Goal: Task Accomplishment & Management: Manage account settings

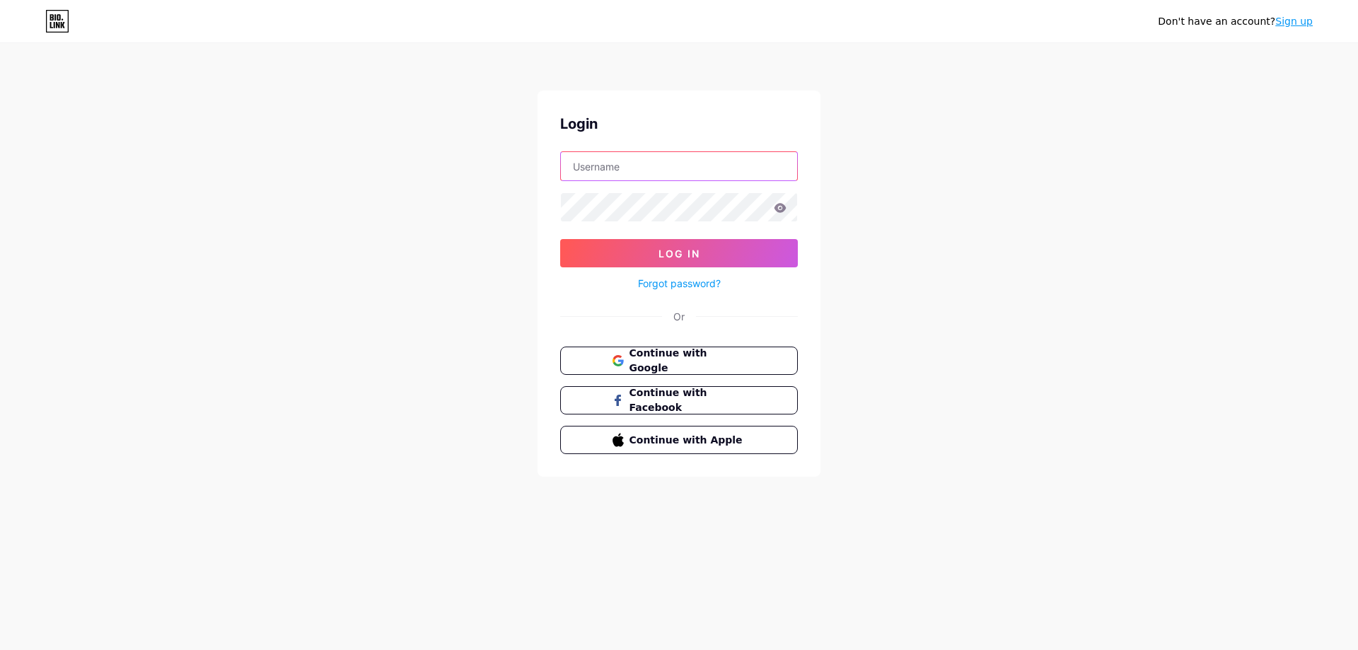
click at [628, 165] on input "text" at bounding box center [679, 166] width 236 height 28
click at [1290, 25] on link "Sign up" at bounding box center [1293, 21] width 37 height 11
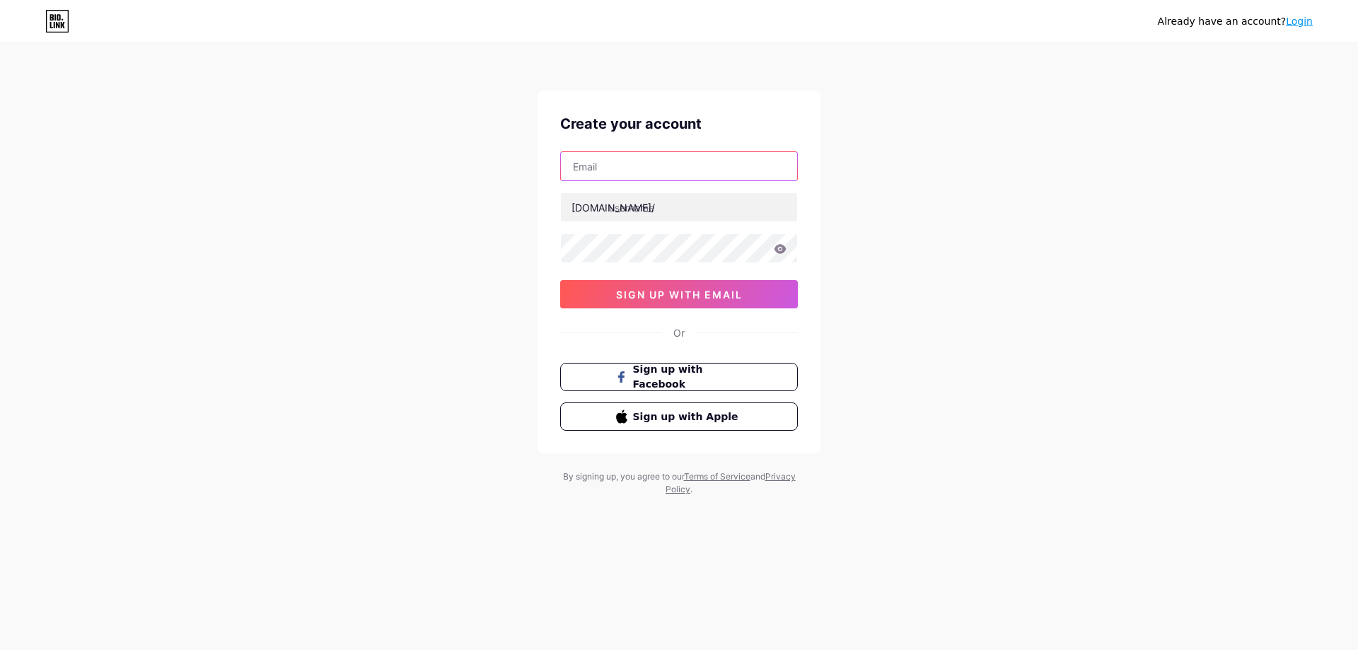
click at [625, 173] on input "text" at bounding box center [679, 166] width 236 height 28
paste input "[EMAIL_ADDRESS][DOMAIN_NAME]"
type input "[EMAIL_ADDRESS][DOMAIN_NAME]"
click at [640, 209] on input "text" at bounding box center [679, 207] width 236 height 28
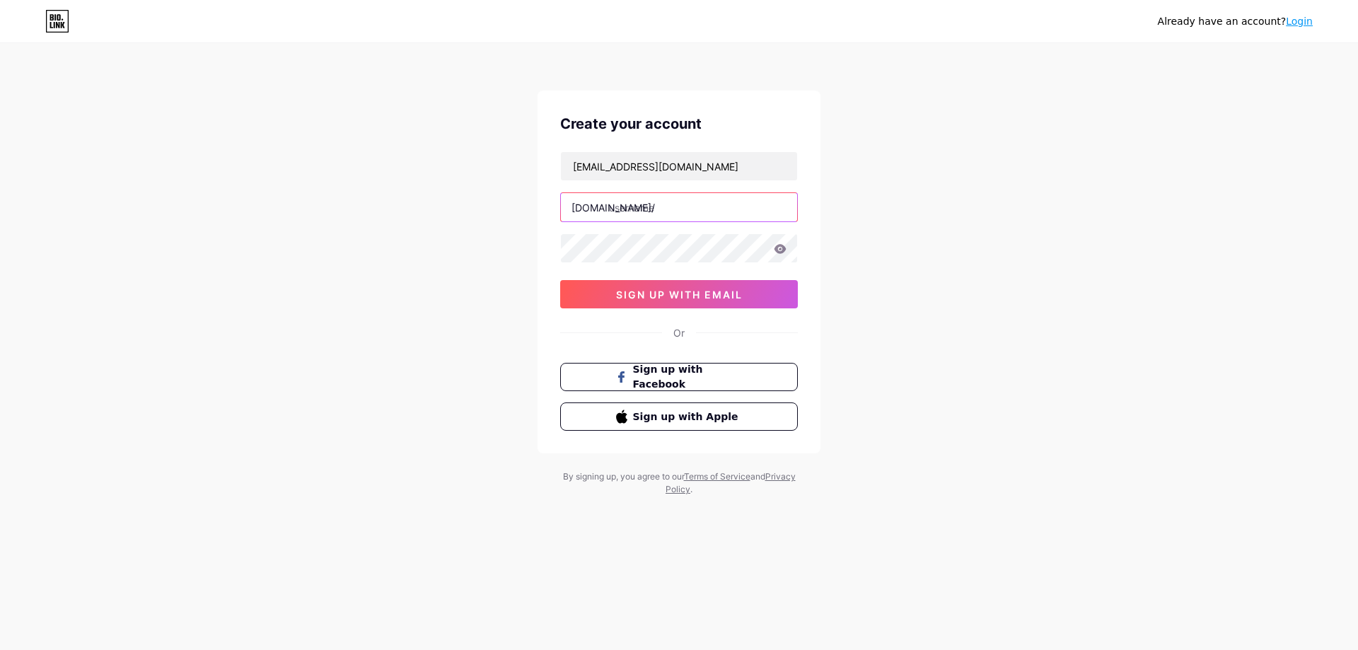
paste input "koloni"
type input "koloni"
click at [661, 293] on span "sign up with email" at bounding box center [679, 295] width 127 height 12
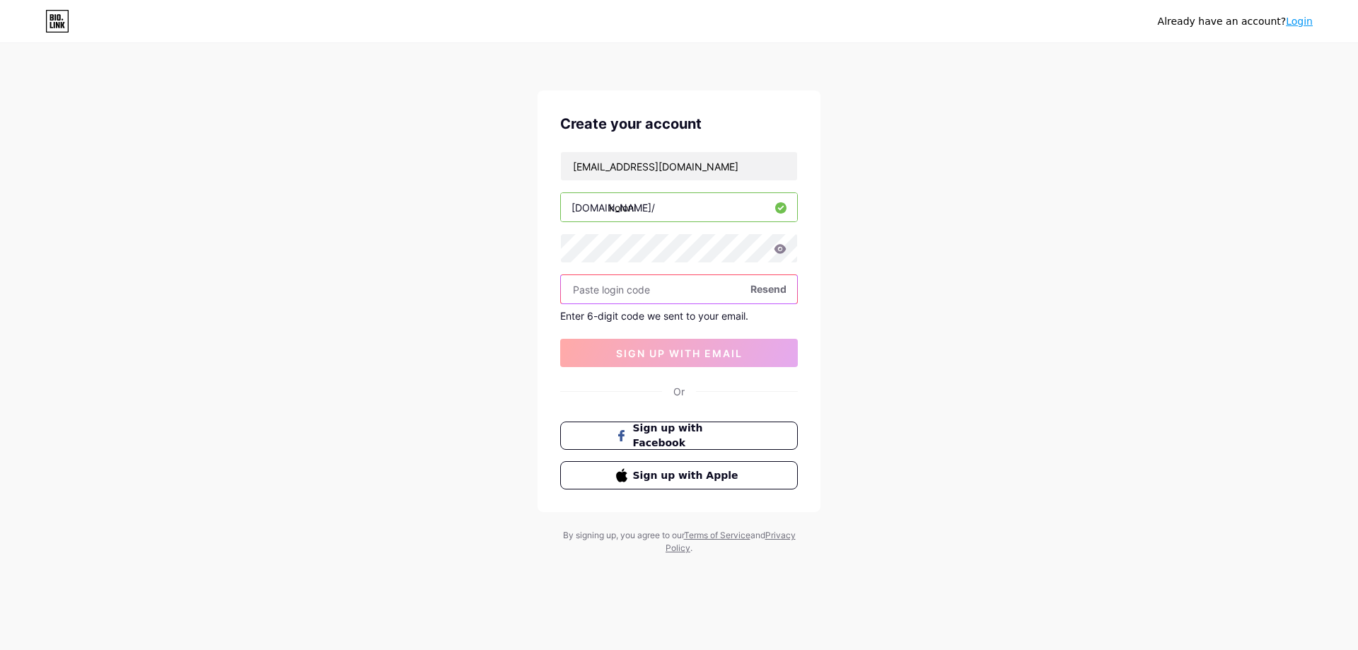
click at [649, 276] on input "text" at bounding box center [679, 289] width 236 height 28
paste input "989013"
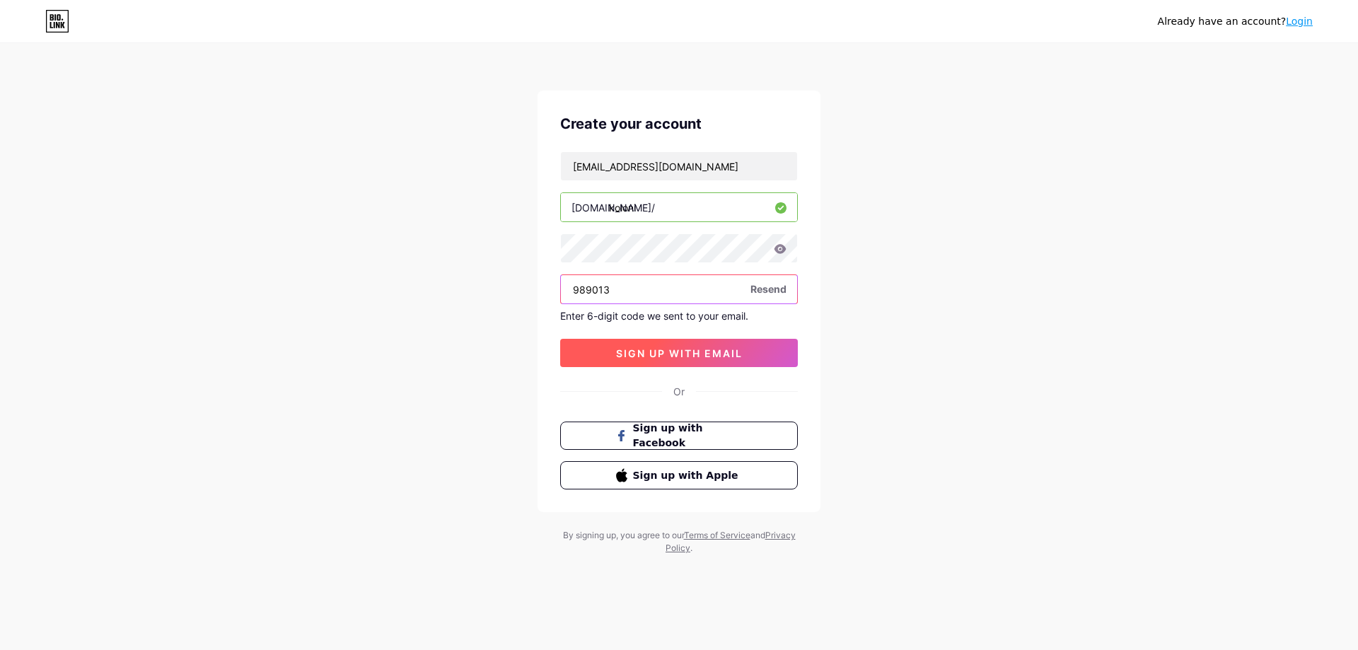
type input "989013"
click at [696, 356] on span "sign up with email" at bounding box center [679, 353] width 127 height 12
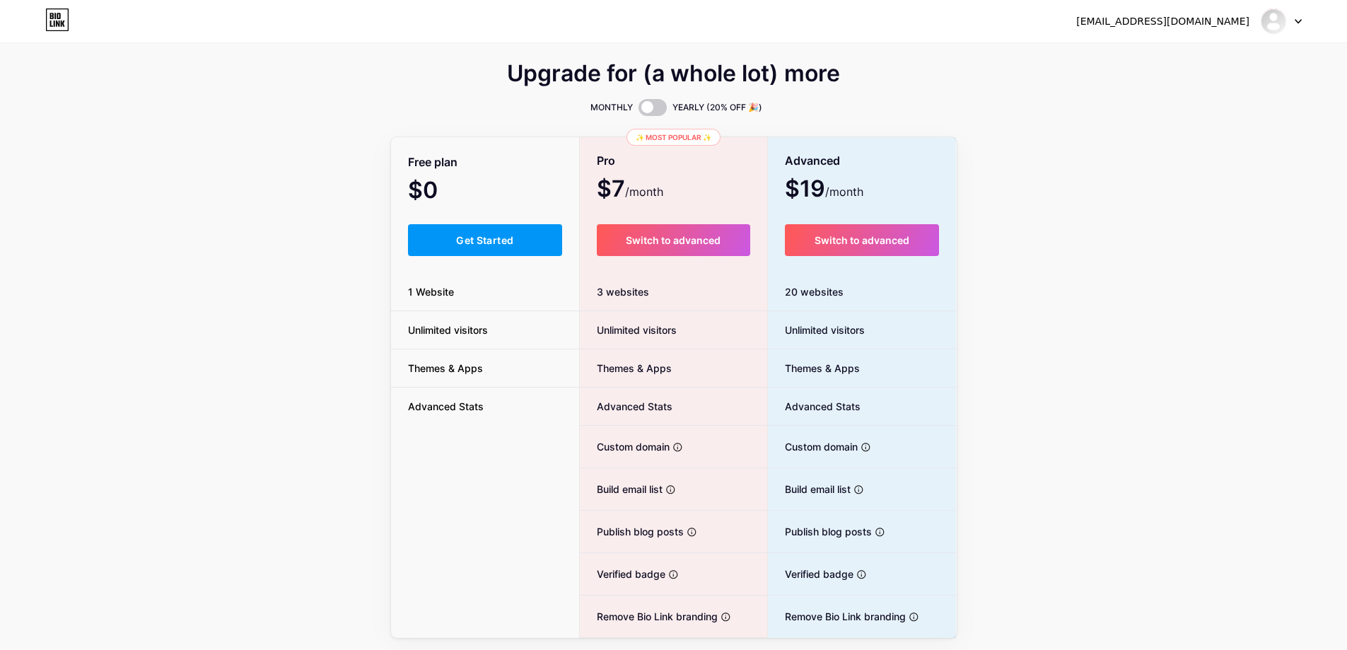
scroll to position [45, 0]
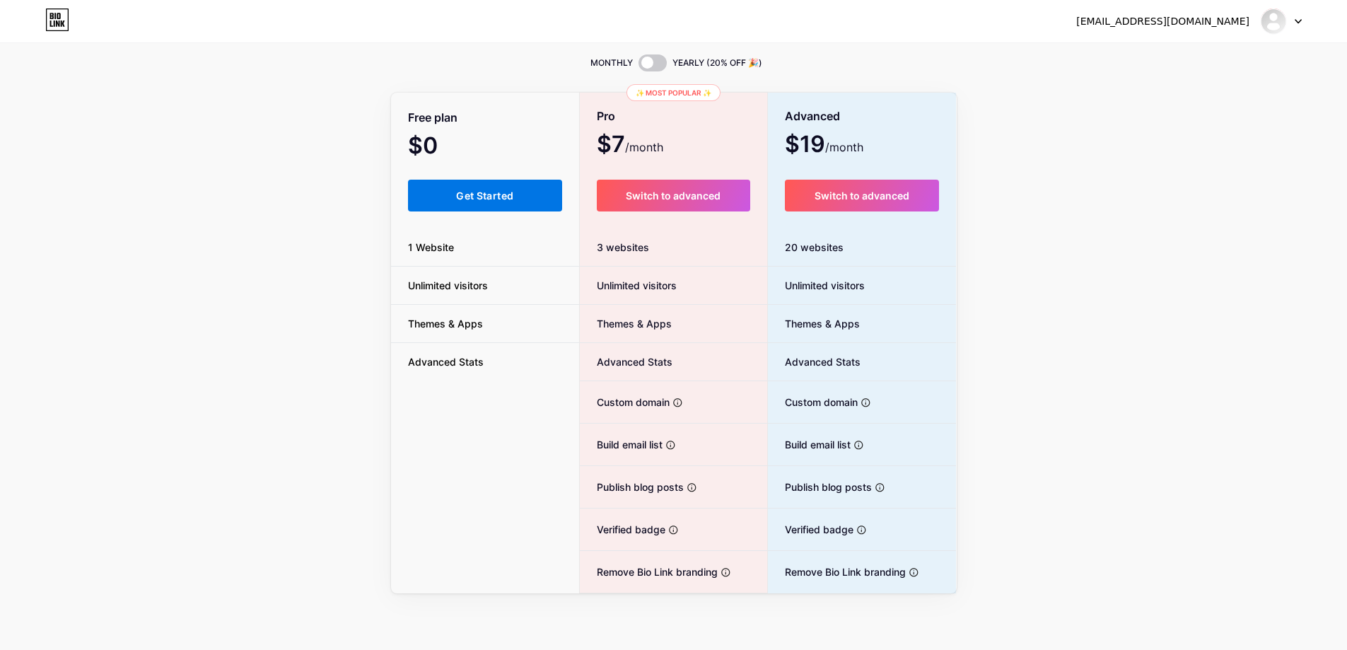
click at [506, 193] on span "Get Started" at bounding box center [484, 196] width 57 height 12
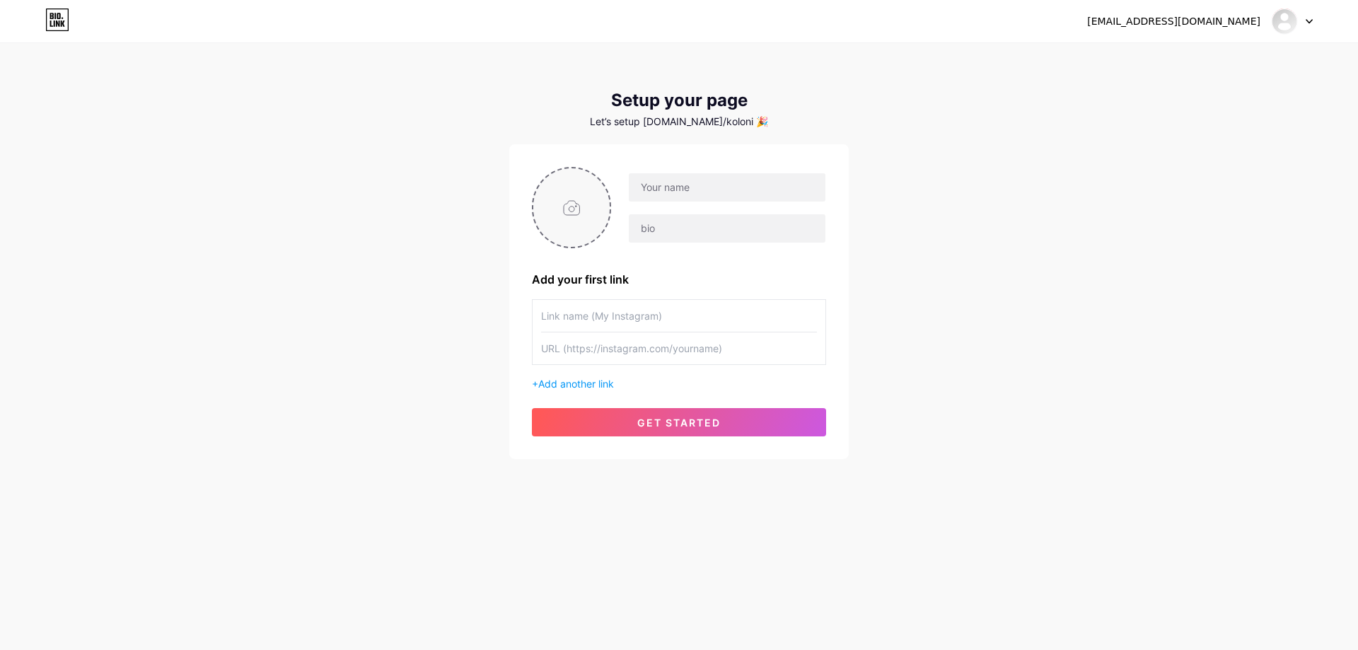
click at [569, 200] on input "file" at bounding box center [571, 207] width 76 height 78
type input "C:\fakepath\imgi_13_68715c2b11e215_72610786.png"
click at [631, 192] on input "text" at bounding box center [727, 187] width 197 height 28
paste input "Koloni, Inc"
type input "Koloni, Inc"
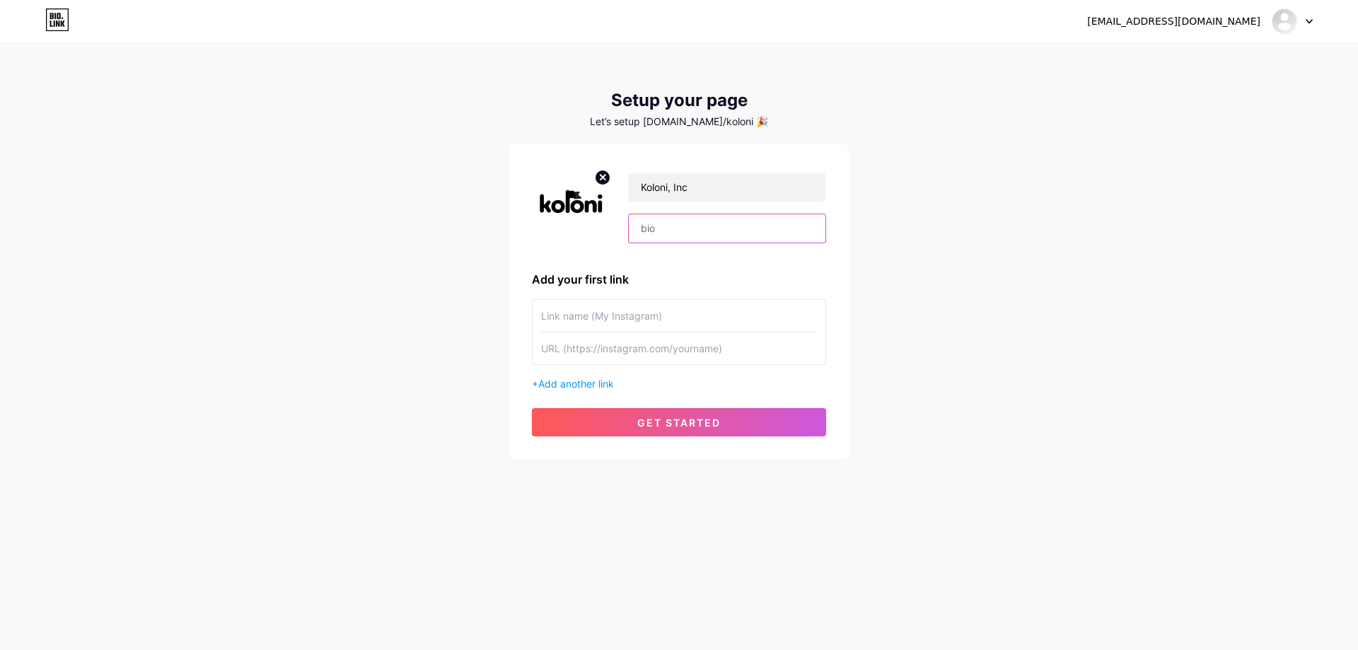
click at [651, 221] on input "text" at bounding box center [727, 228] width 197 height 28
paste input "Efficiently manage your lockers with [DOMAIN_NAME] advanced Locker Management S…"
type input "Efficiently manage your lockers with [DOMAIN_NAME] advanced Locker Management S…"
click at [636, 314] on input "text" at bounding box center [679, 316] width 276 height 32
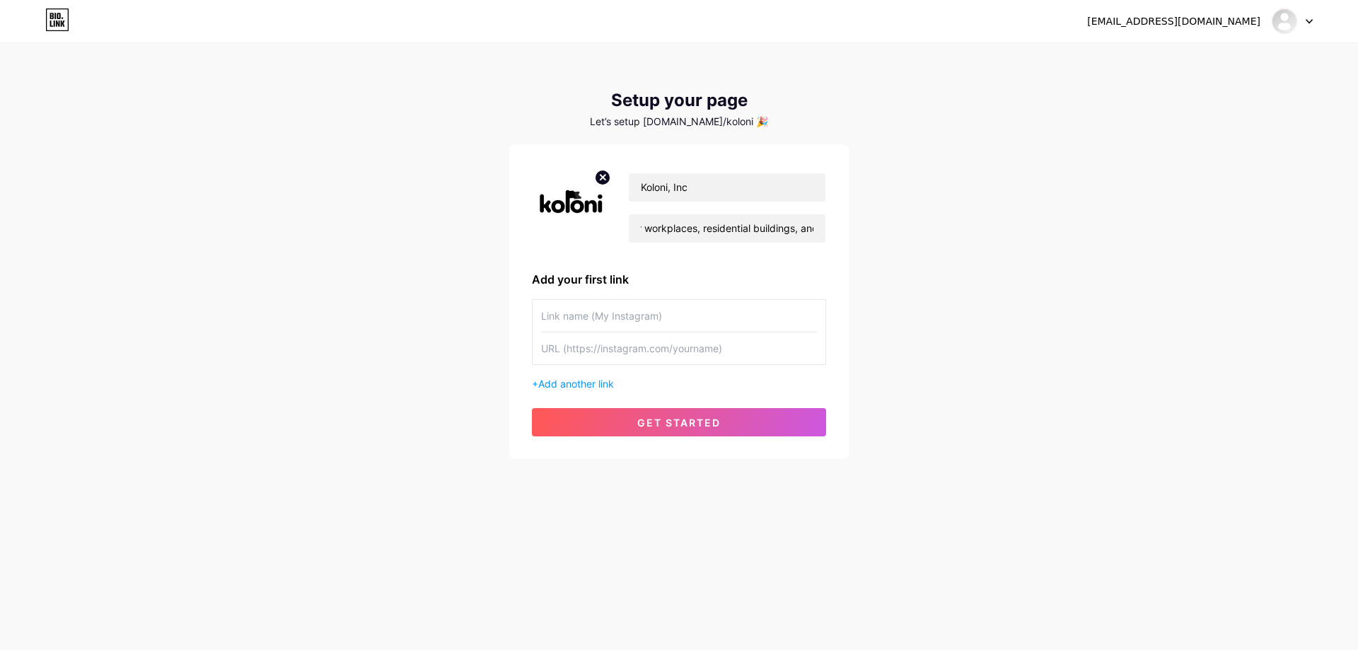
scroll to position [0, 0]
click at [709, 315] on input "text" at bounding box center [679, 316] width 276 height 32
click at [673, 359] on input "text" at bounding box center [679, 348] width 276 height 32
click at [568, 376] on div "+ Add another link" at bounding box center [679, 345] width 294 height 92
click at [581, 379] on span "Add another link" at bounding box center [576, 384] width 76 height 12
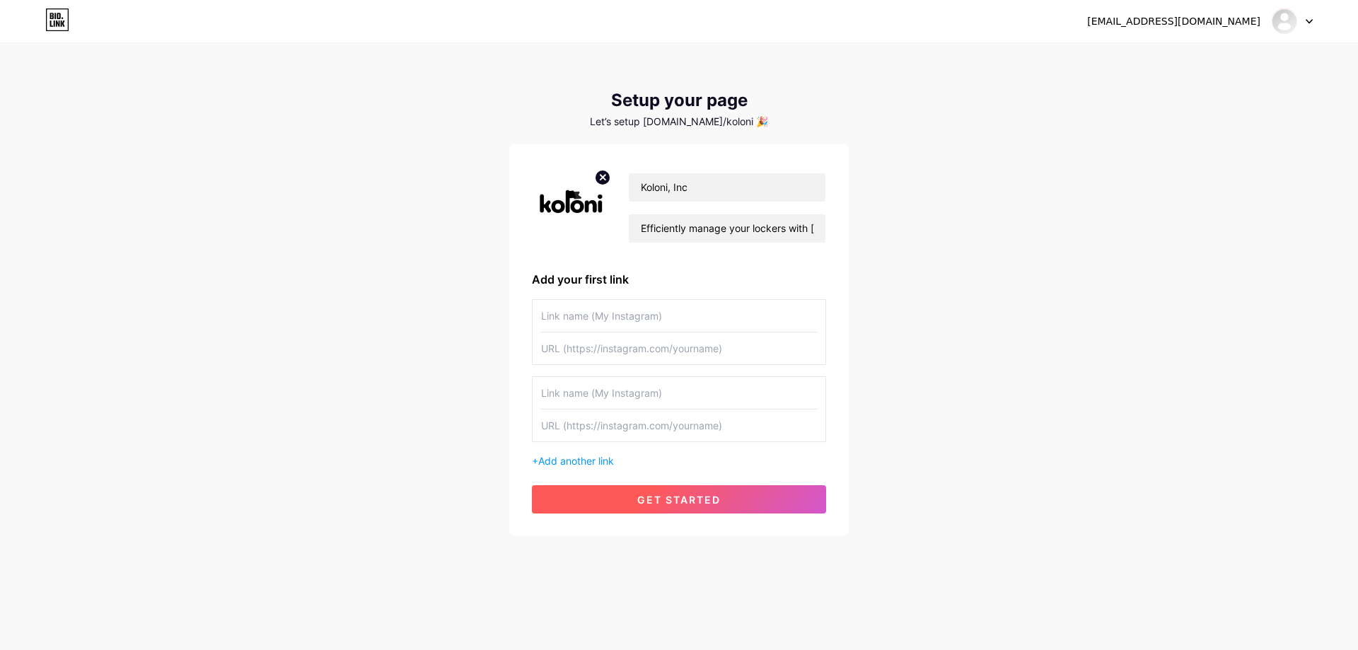
click at [711, 502] on span "get started" at bounding box center [678, 500] width 83 height 12
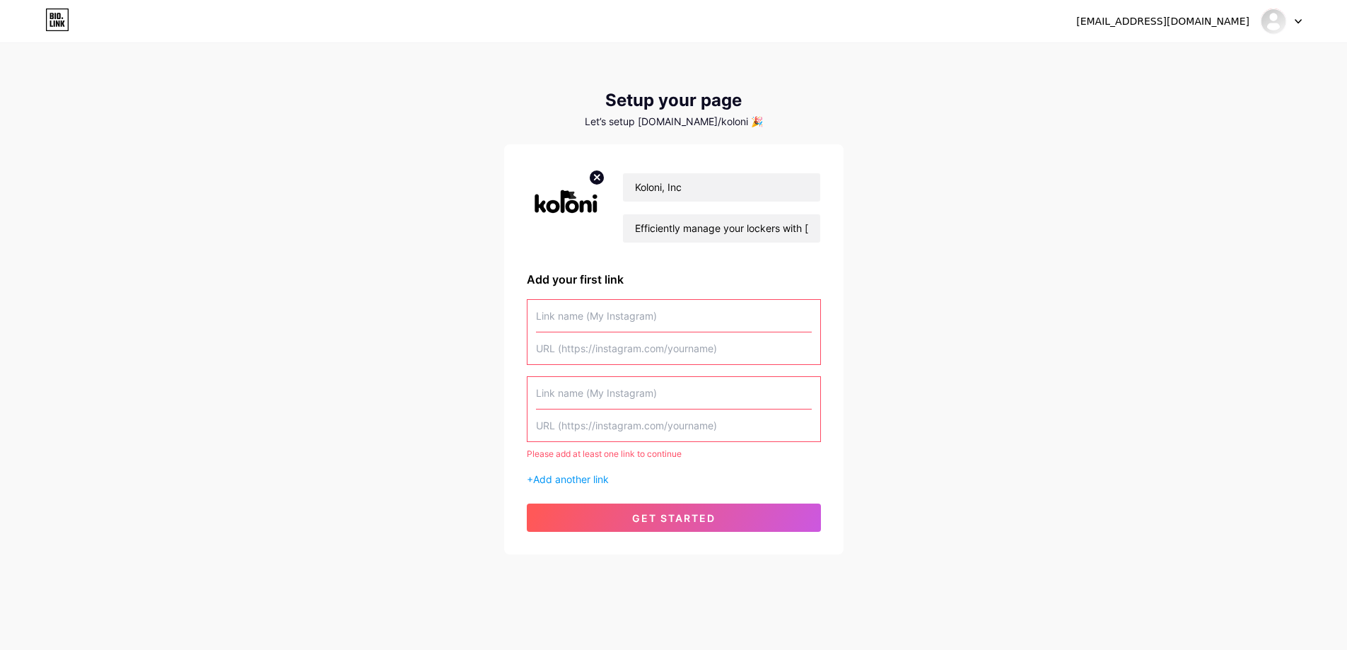
click at [567, 326] on input "text" at bounding box center [674, 316] width 276 height 32
click at [669, 513] on span "get started" at bounding box center [673, 518] width 83 height 12
click at [588, 314] on input "text" at bounding box center [674, 316] width 276 height 32
paste input "Website Url"
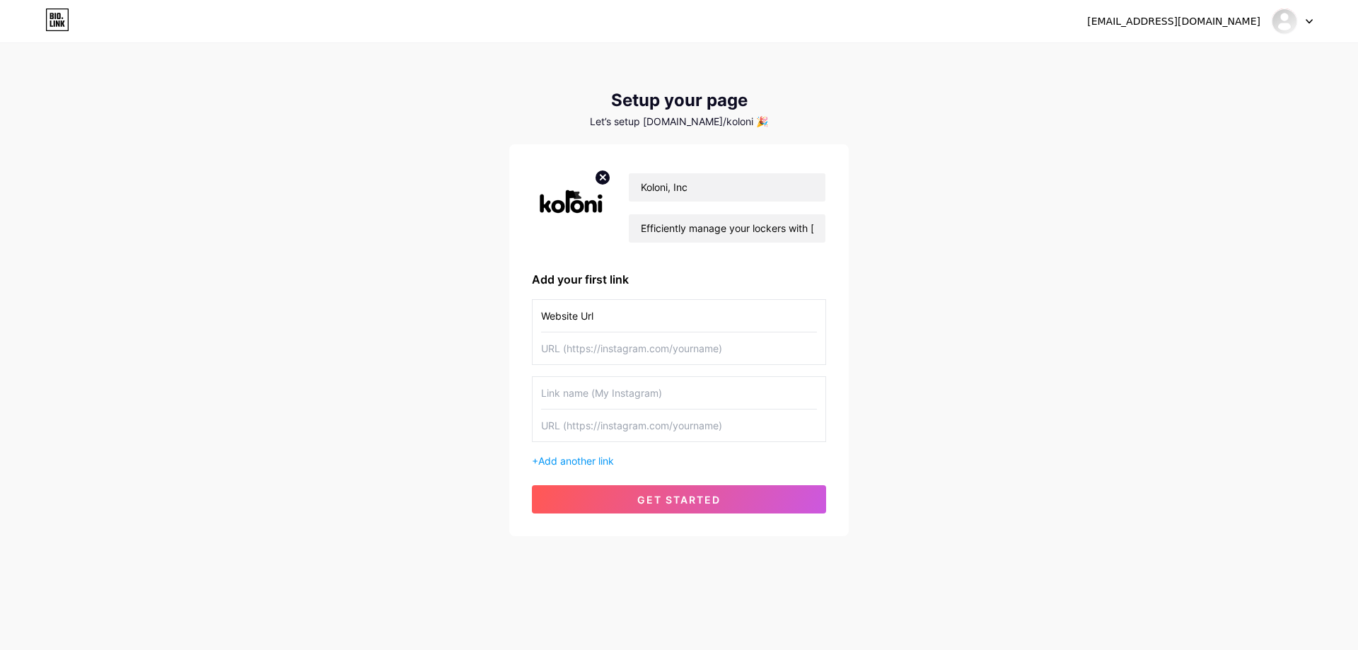
type input "Website Url"
click at [632, 354] on input "text" at bounding box center [679, 348] width 276 height 32
paste input "[URL][DOMAIN_NAME]"
type input "[URL][DOMAIN_NAME]"
click at [702, 496] on span "get started" at bounding box center [678, 500] width 83 height 12
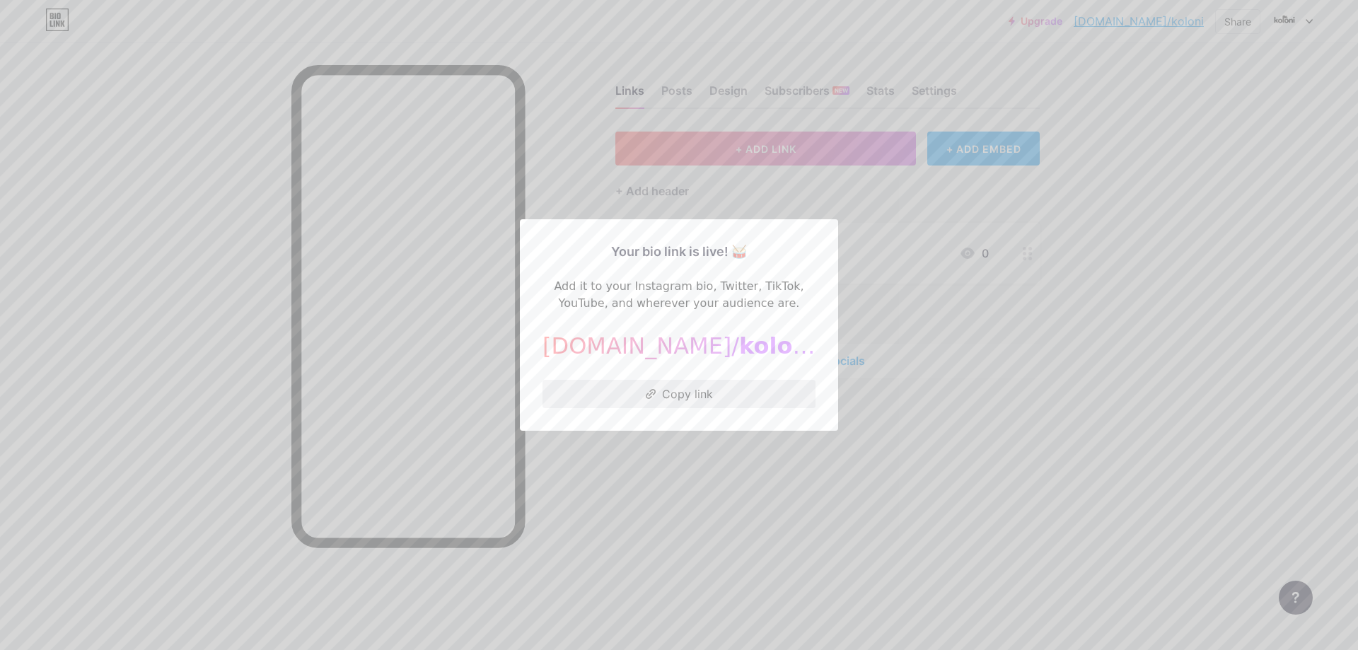
click at [698, 401] on button "Copy link" at bounding box center [678, 394] width 273 height 28
